Goal: Task Accomplishment & Management: Manage account settings

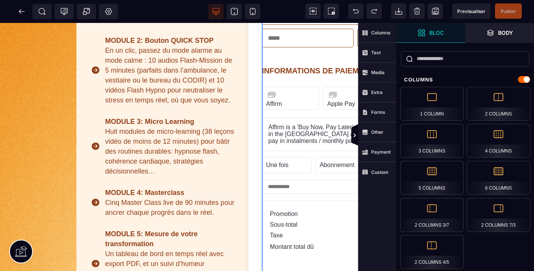
scroll to position [386, 0]
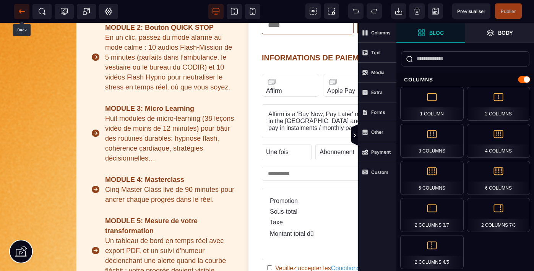
click at [20, 11] on icon at bounding box center [22, 11] width 6 height 0
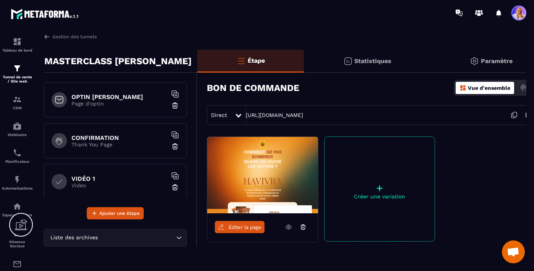
click at [513, 19] on div at bounding box center [518, 12] width 15 height 15
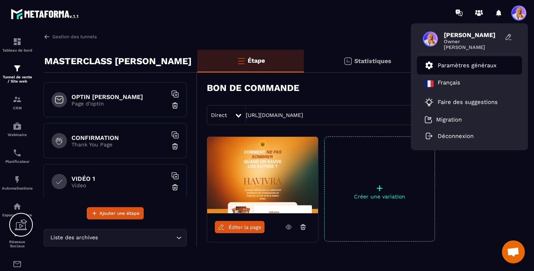
click at [453, 66] on p "Paramètres généraux" at bounding box center [467, 65] width 59 height 7
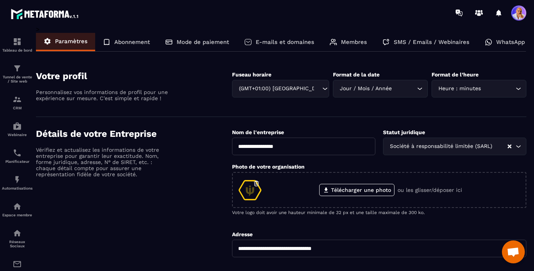
click at [198, 45] on p "Mode de paiement" at bounding box center [203, 42] width 52 height 7
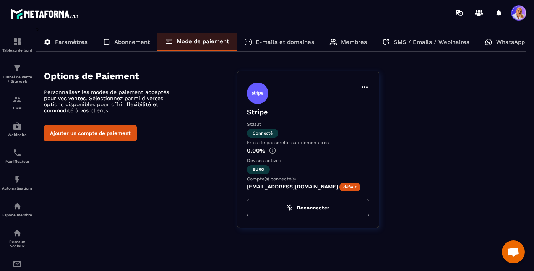
click at [365, 86] on icon at bounding box center [364, 87] width 9 height 9
click at [345, 147] on div "Définir par défaut Stripe Statut Connecté Frais de passerelle supplémentaires 0…" at bounding box center [308, 149] width 142 height 157
click at [93, 138] on button "Ajouter un compte de paiement" at bounding box center [90, 133] width 93 height 16
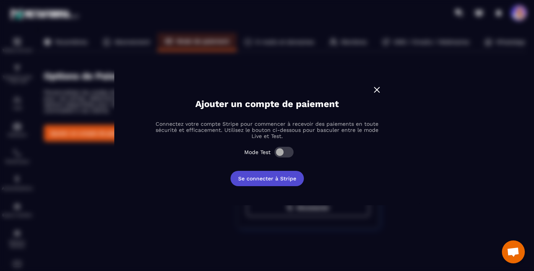
click at [261, 180] on button "Se connecter à Stripe" at bounding box center [266, 178] width 73 height 15
